Goal: Task Accomplishment & Management: Complete application form

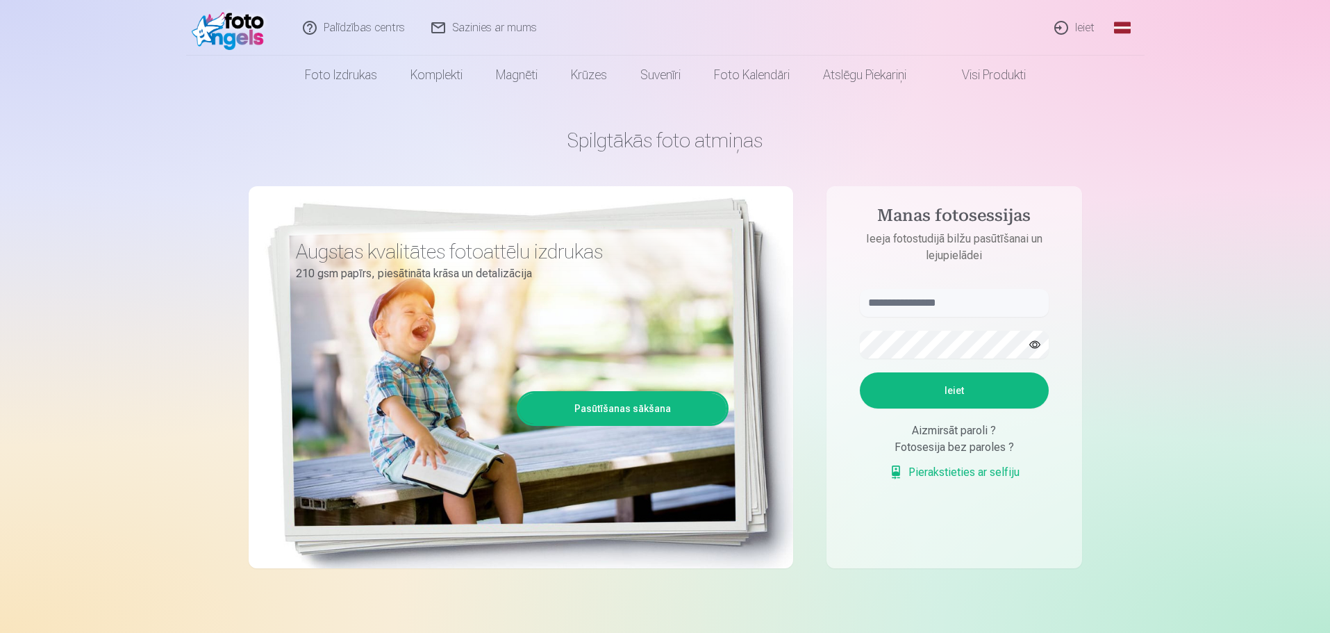
click at [1076, 24] on link "Ieiet" at bounding box center [1075, 28] width 67 height 56
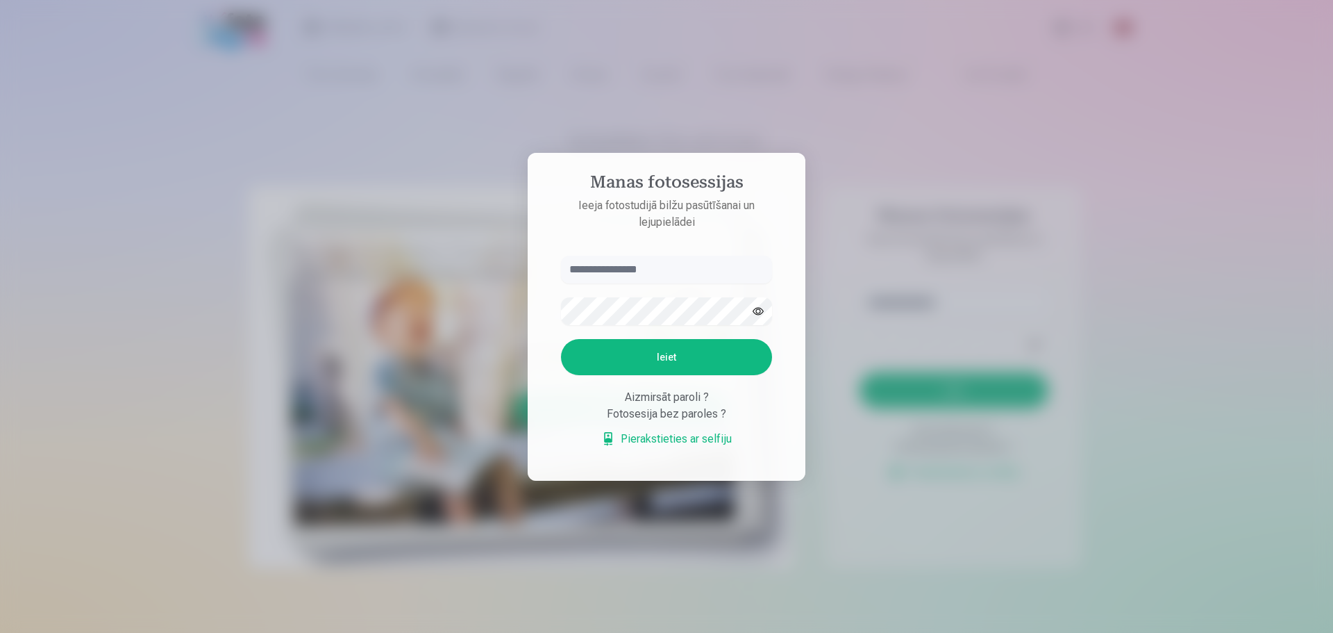
click at [660, 265] on input "text" at bounding box center [666, 270] width 211 height 28
click at [1005, 183] on div at bounding box center [666, 316] width 1333 height 633
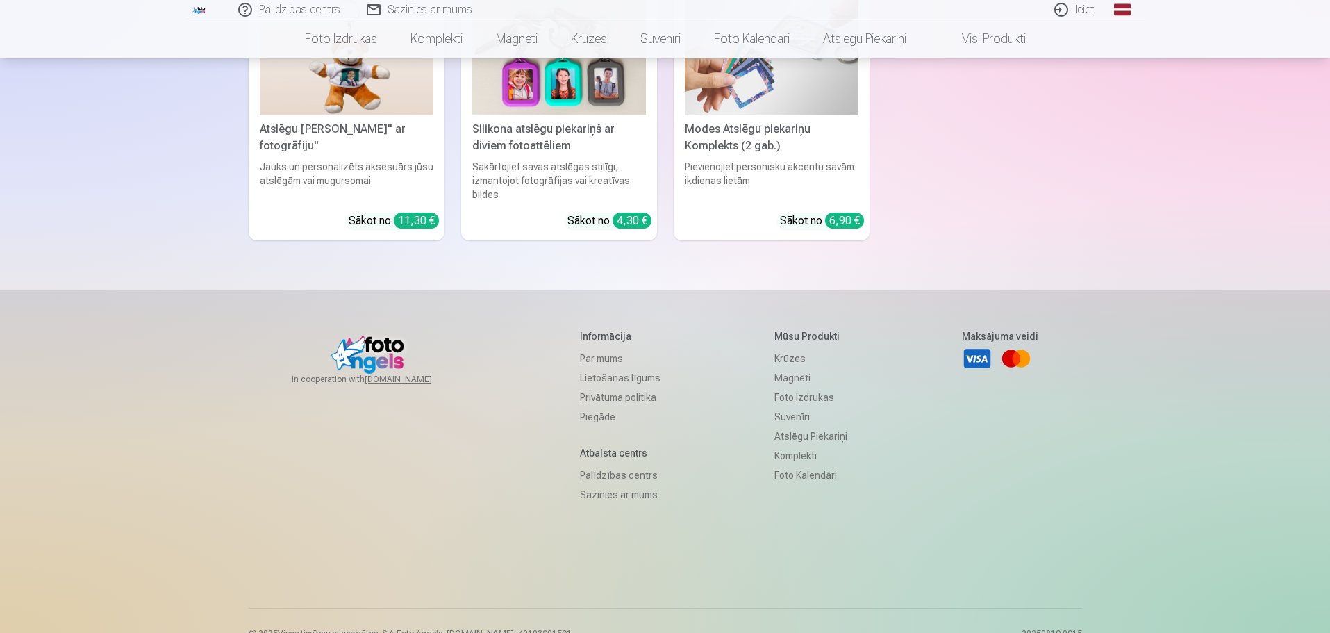
scroll to position [4102, 0]
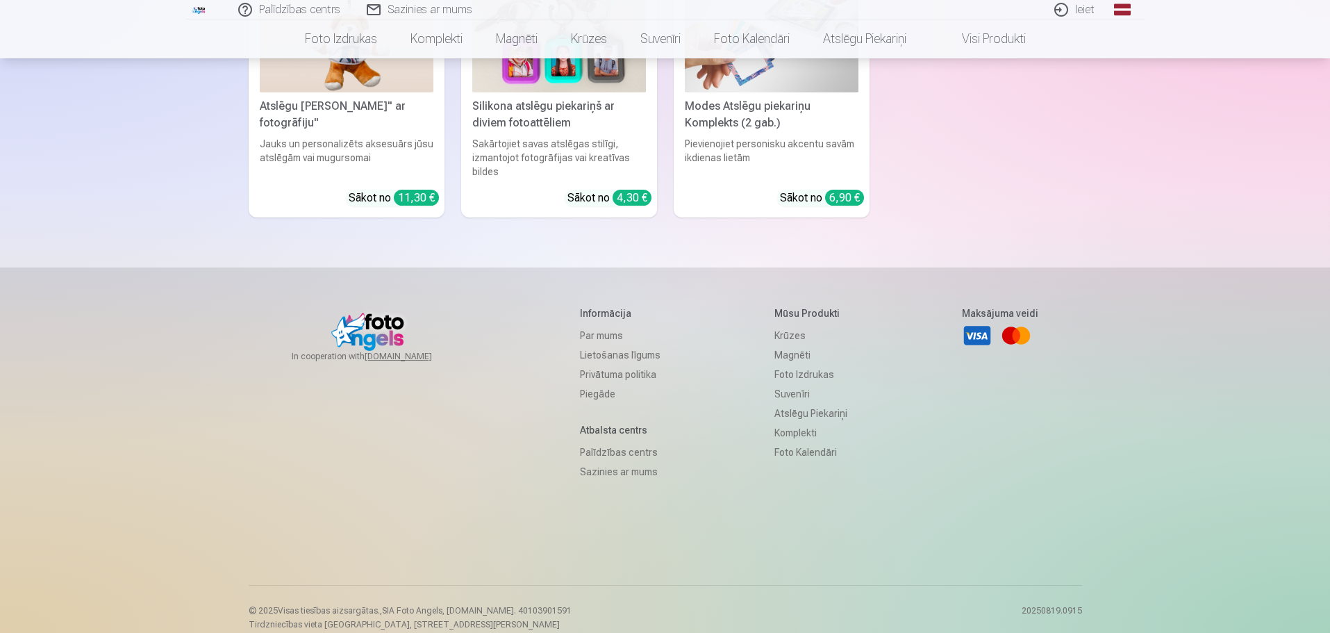
click at [593, 384] on link "Piegāde" at bounding box center [620, 393] width 81 height 19
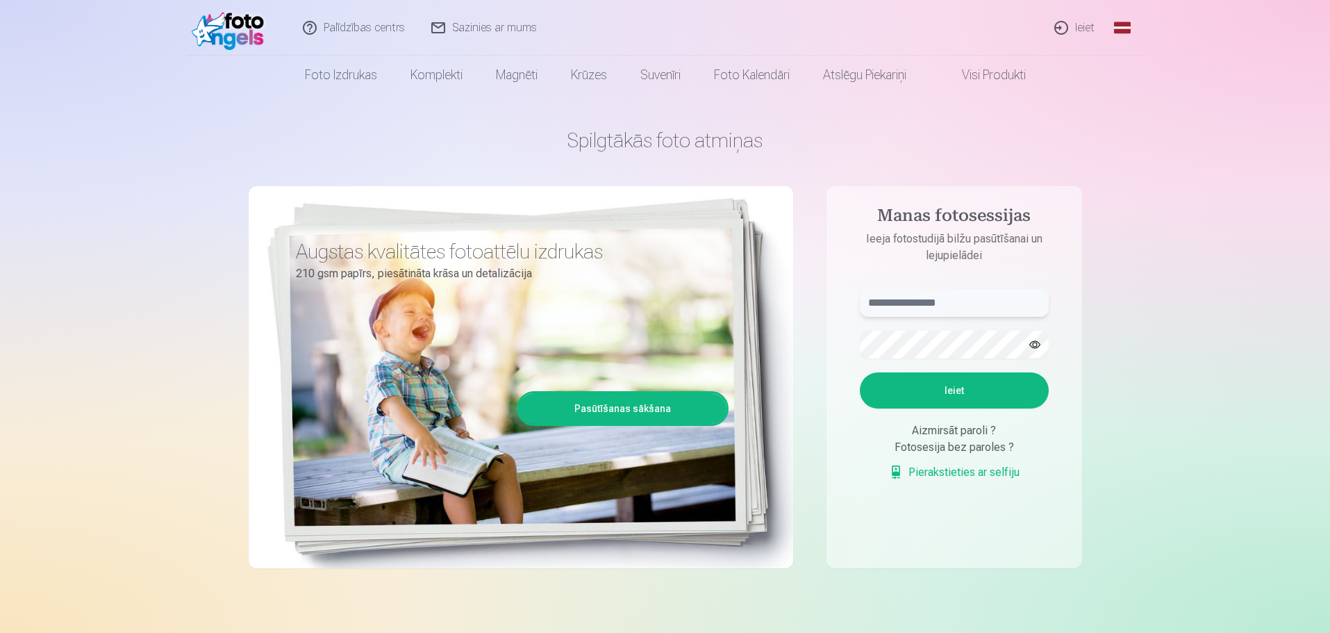
click at [920, 298] on input "text" at bounding box center [954, 303] width 189 height 28
click at [921, 299] on input "text" at bounding box center [954, 303] width 189 height 28
paste input "******"
click at [937, 392] on button "Ieiet" at bounding box center [954, 390] width 189 height 36
drag, startPoint x: 935, startPoint y: 301, endPoint x: 732, endPoint y: 306, distance: 202.8
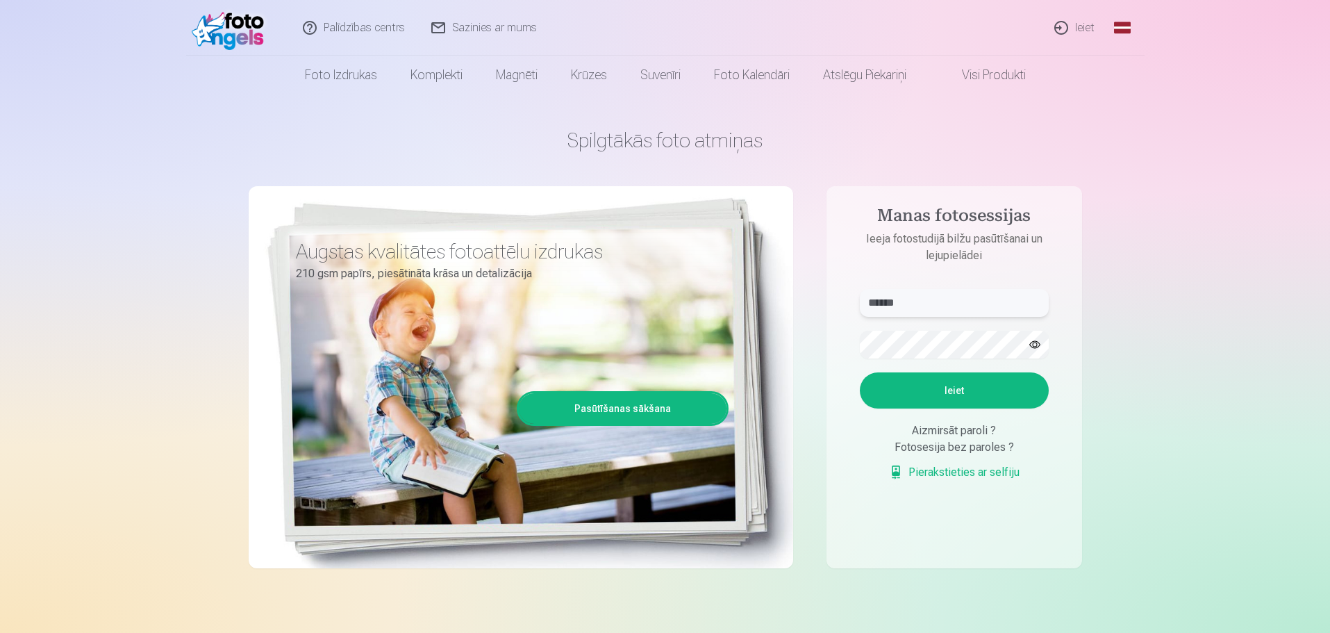
click at [732, 306] on div "Spilgtākās foto atmiņas Augstas kvalitātes fotoattēlu izdrukas 210 gsm papīrs, …" at bounding box center [665, 347] width 833 height 507
paste input "text"
click at [803, 338] on div "Spilgtākās foto atmiņas Augstas kvalitātes fotoattēlu izdrukas 210 gsm papīrs, …" at bounding box center [665, 347] width 833 height 507
click at [931, 377] on button "Ieiet" at bounding box center [954, 390] width 189 height 36
drag, startPoint x: 924, startPoint y: 308, endPoint x: 867, endPoint y: 306, distance: 57.0
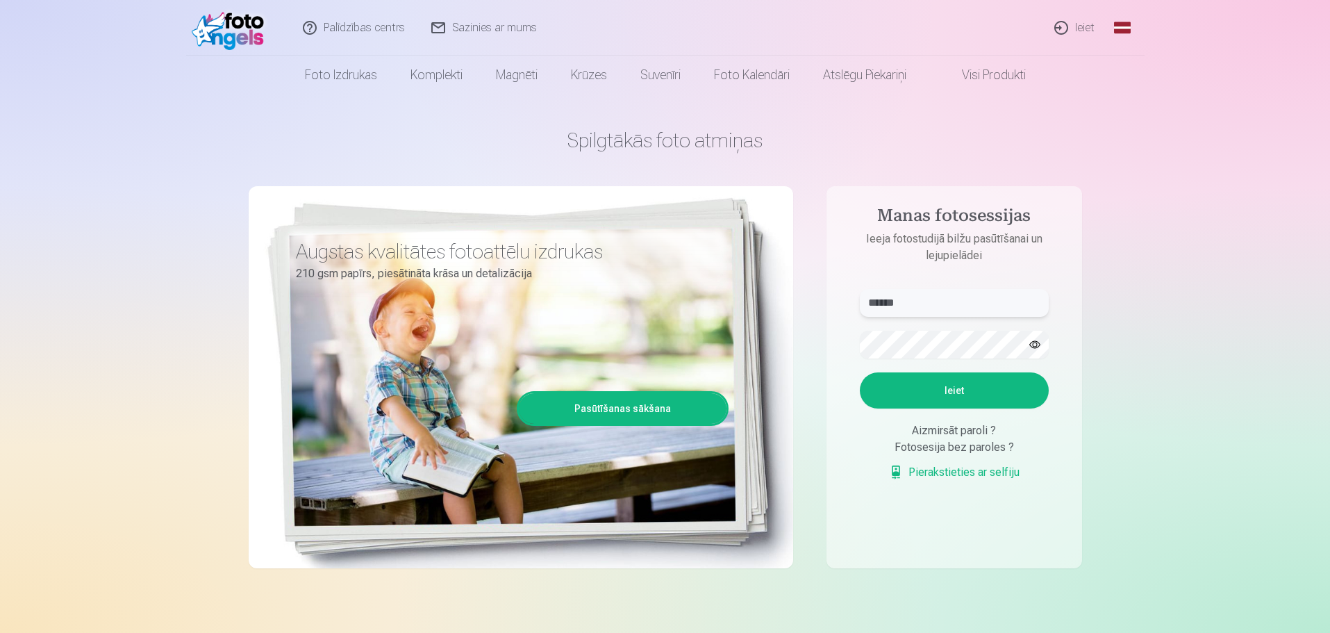
click at [867, 306] on input "******" at bounding box center [954, 303] width 189 height 28
paste input "text"
type input "******"
click at [806, 343] on div "Spilgtākās foto atmiņas Augstas kvalitātes fotoattēlu izdrukas 210 gsm papīrs, …" at bounding box center [665, 347] width 833 height 507
click at [903, 387] on button "Ieiet" at bounding box center [954, 390] width 189 height 36
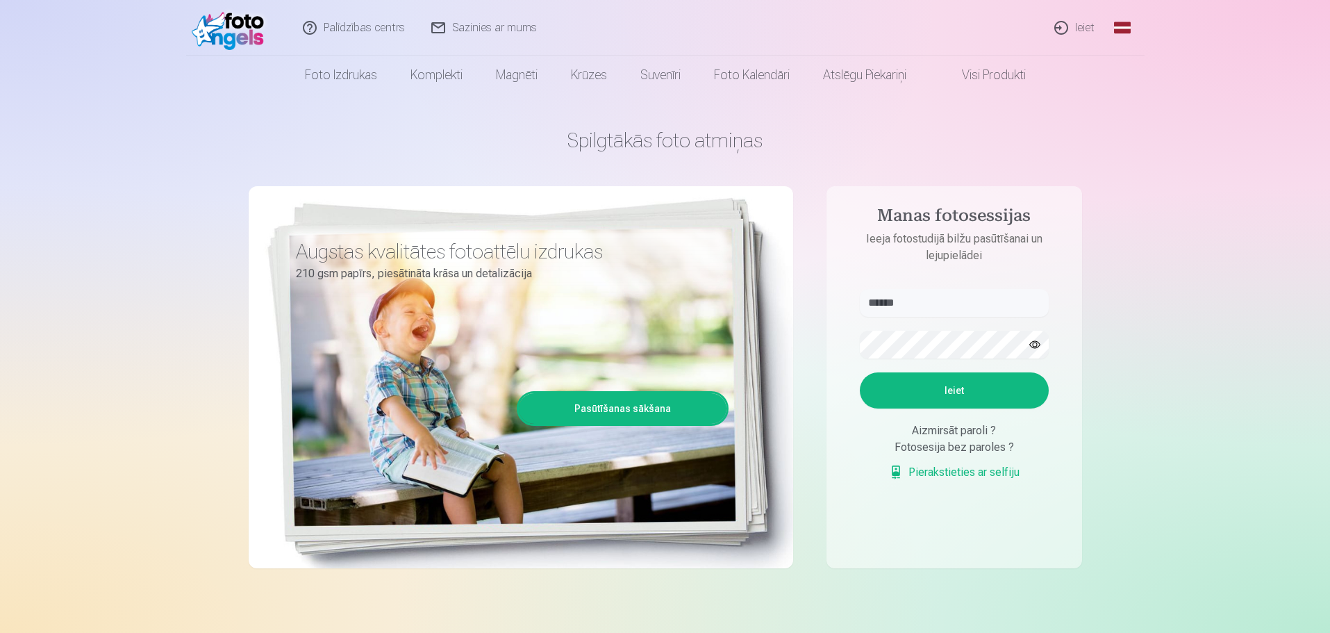
click at [974, 429] on div "Aizmirsāt paroli ?" at bounding box center [954, 430] width 189 height 17
click at [956, 470] on link "Pierakstieties ar selfiju" at bounding box center [954, 472] width 131 height 17
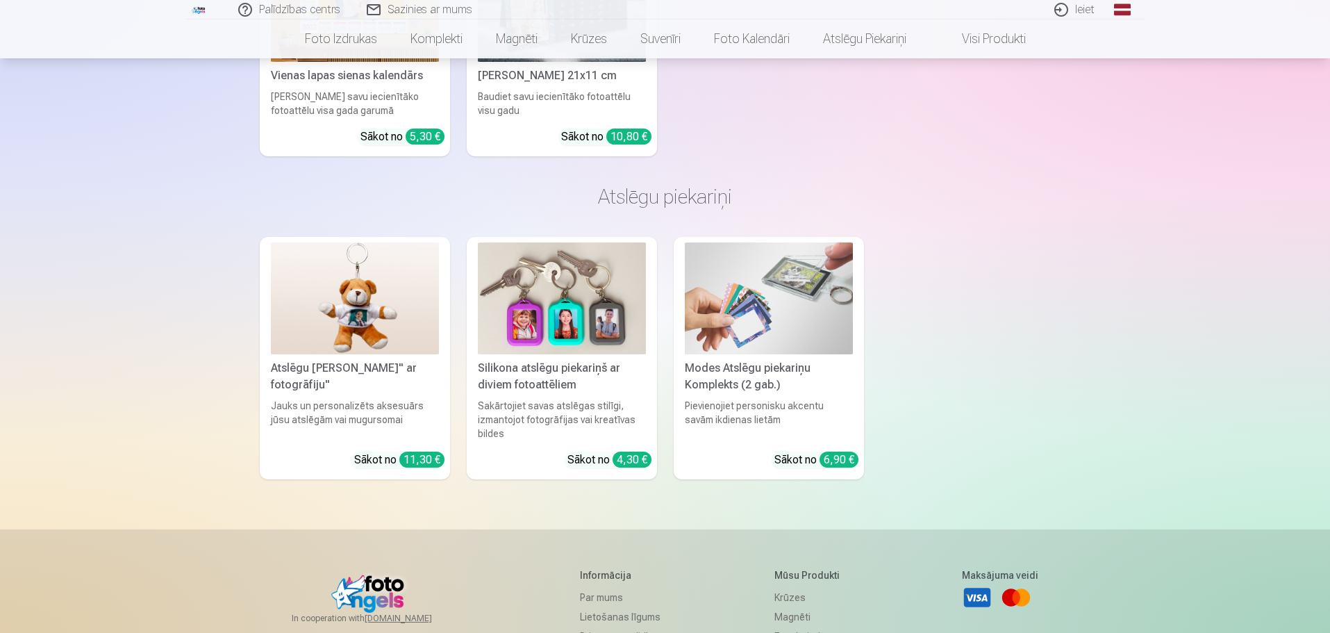
scroll to position [4047, 0]
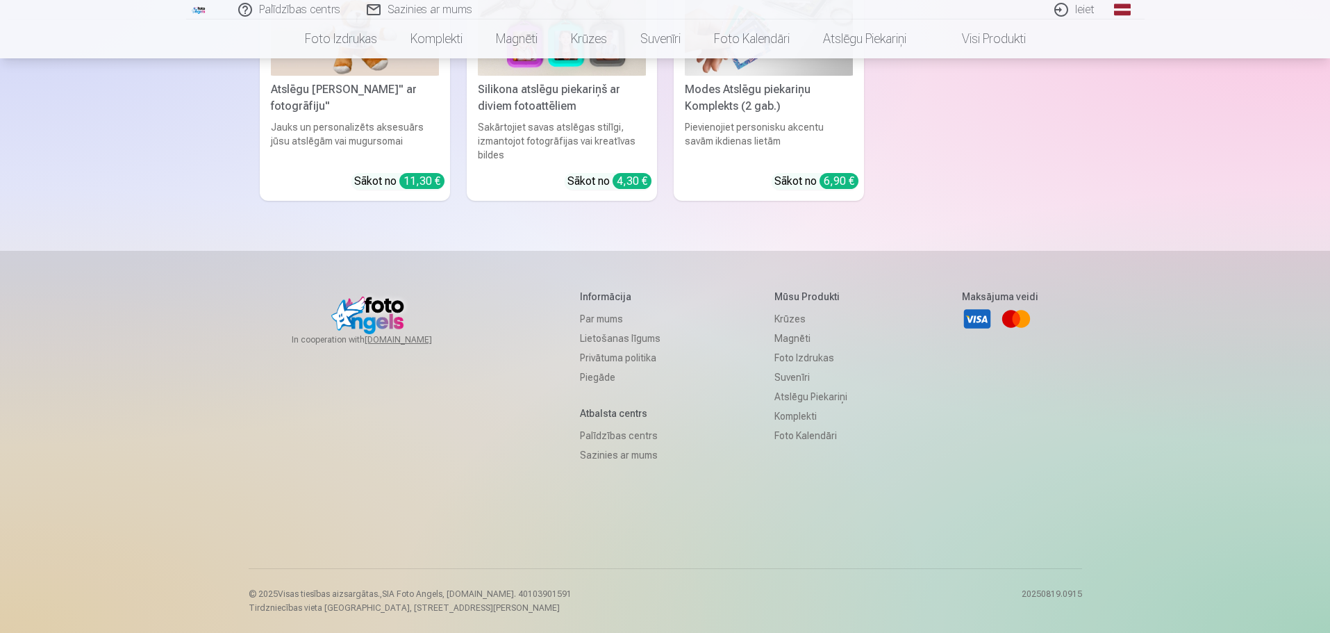
click at [601, 457] on link "Sazinies ar mums" at bounding box center [620, 454] width 81 height 19
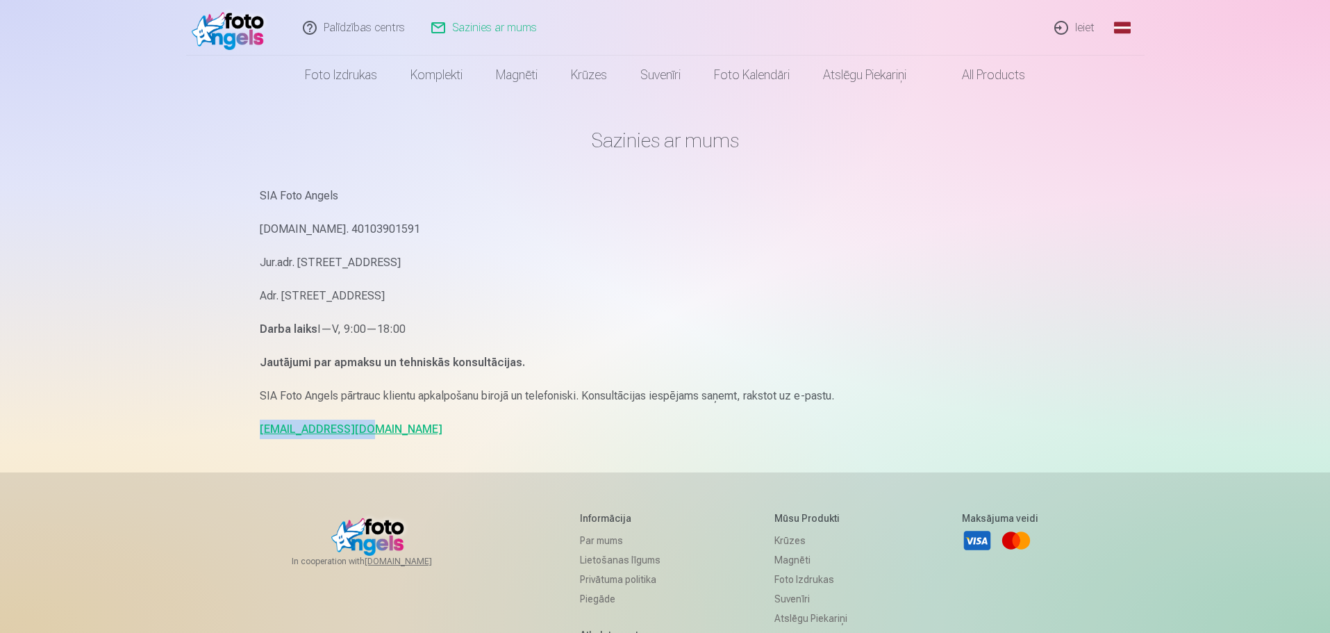
drag, startPoint x: 250, startPoint y: 429, endPoint x: 384, endPoint y: 433, distance: 134.1
click at [384, 433] on div "Sazinies ar mums SIA Foto Angels Reg.Nr. 40103901591 Jur.adr. Rīga, Dzelzavas i…" at bounding box center [665, 427] width 833 height 854
copy link "info@fotoangels.lv"
click at [236, 26] on img at bounding box center [232, 28] width 80 height 44
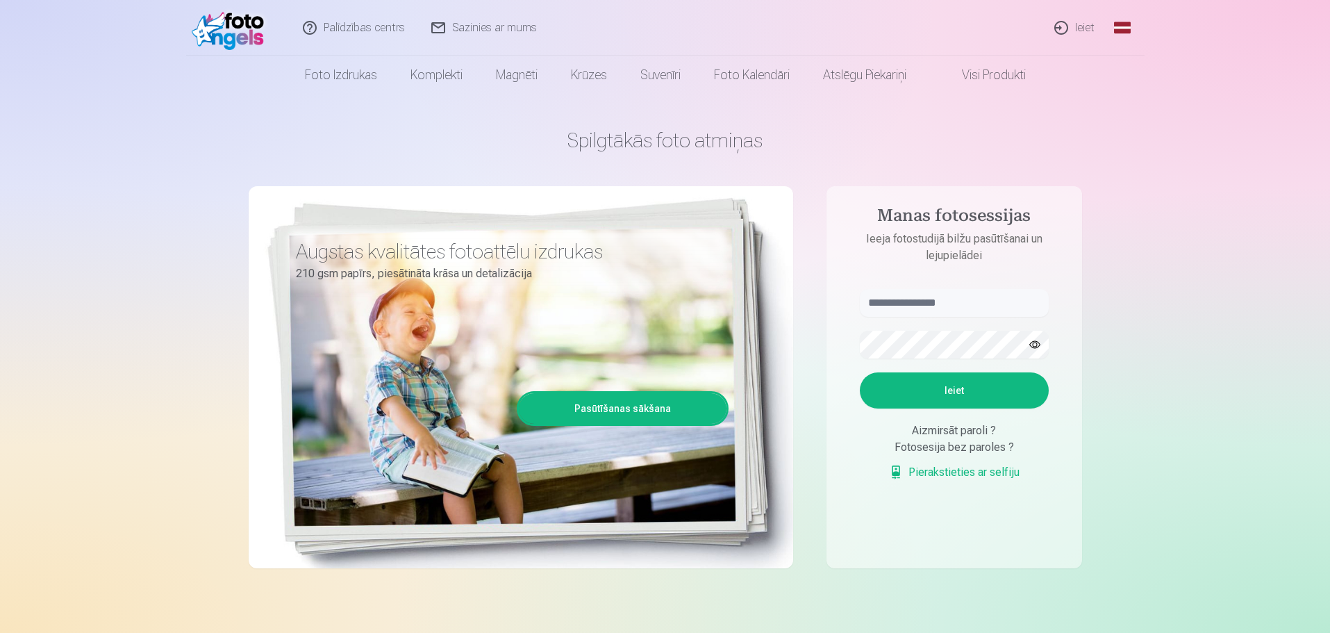
click at [948, 471] on link "Pierakstieties ar selfiju" at bounding box center [954, 472] width 131 height 17
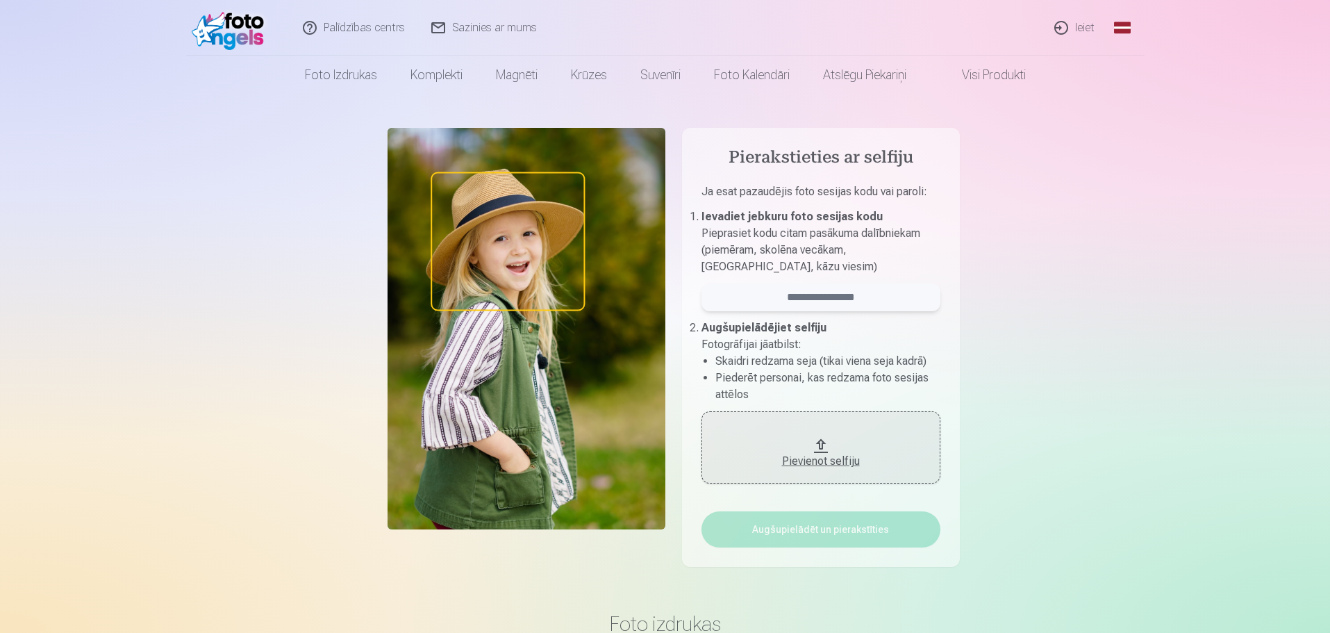
drag, startPoint x: 778, startPoint y: 298, endPoint x: 804, endPoint y: 298, distance: 26.4
click at [779, 298] on input "email" at bounding box center [820, 297] width 239 height 28
click at [817, 451] on div "Pievienot selfiju" at bounding box center [820, 456] width 211 height 25
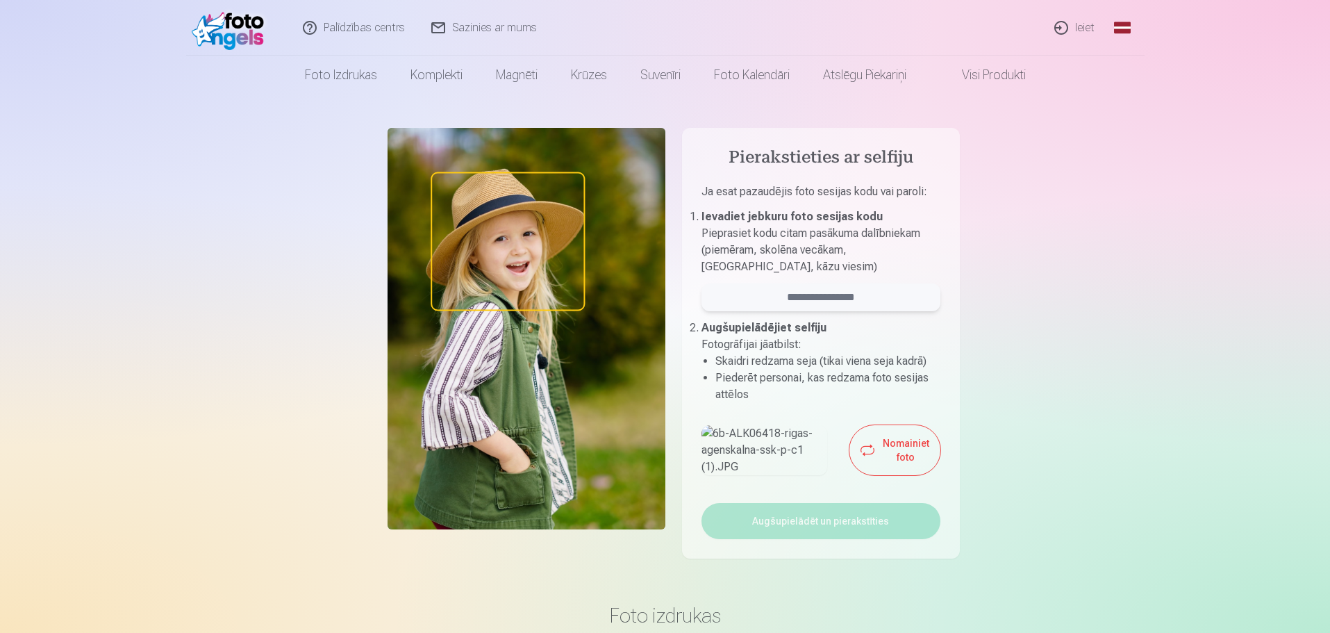
click at [839, 295] on input "email" at bounding box center [820, 297] width 239 height 28
paste input "******"
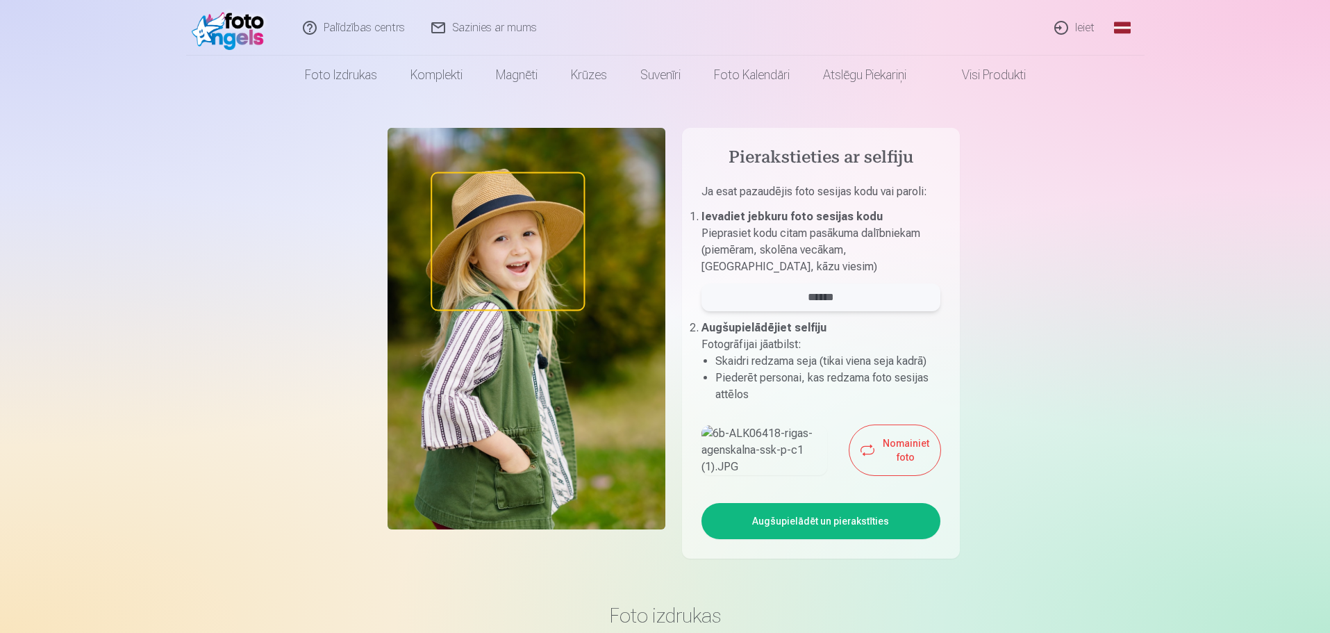
type input "******"
click at [838, 539] on button "Augšupielādēt un pierakstīties" at bounding box center [820, 521] width 239 height 36
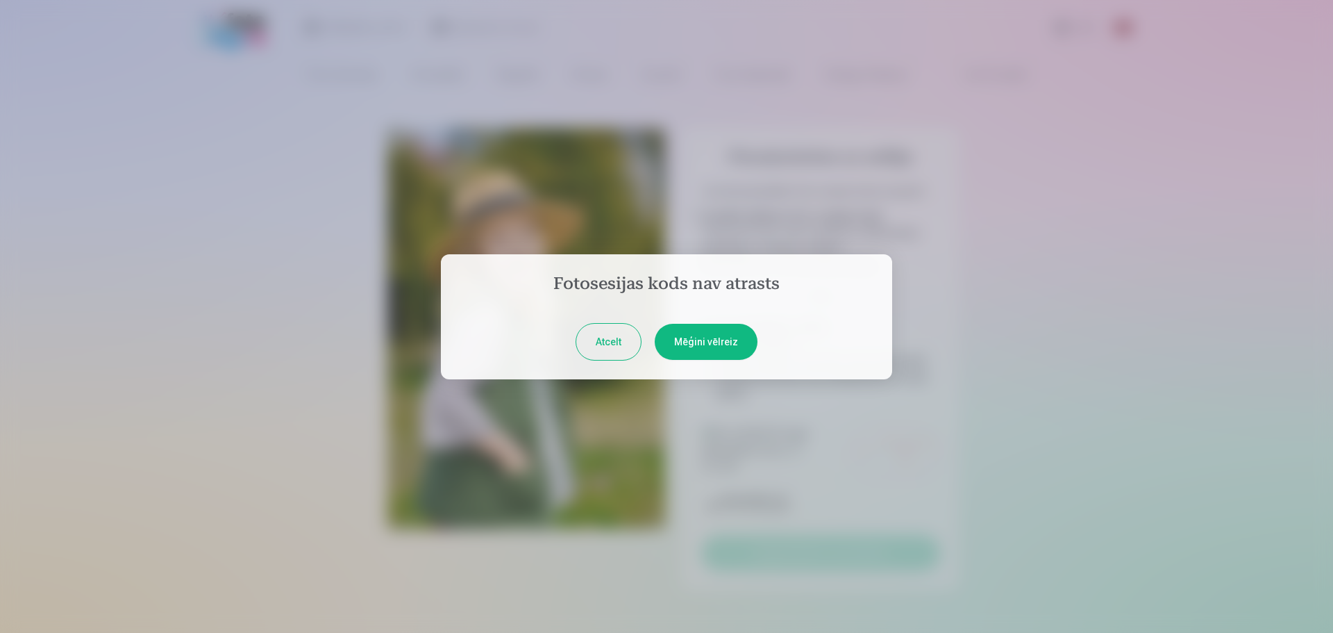
click at [676, 338] on button "Mēģini vēlreiz" at bounding box center [706, 342] width 103 height 36
